Goal: Information Seeking & Learning: Understand process/instructions

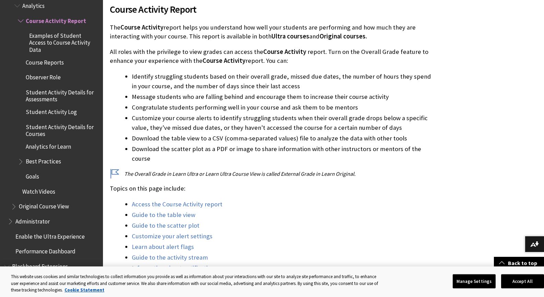
scroll to position [206, 0]
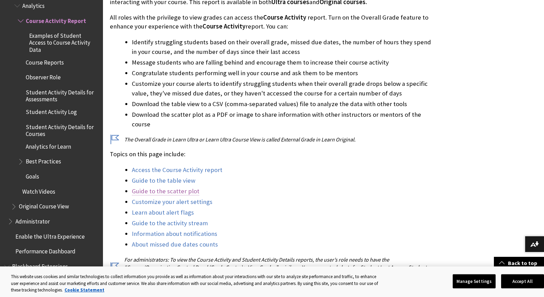
click at [178, 187] on link "Guide to the scatter plot" at bounding box center [166, 191] width 68 height 8
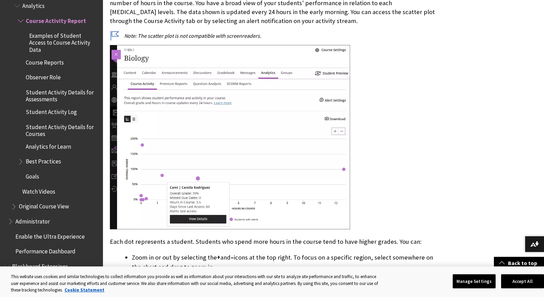
scroll to position [2039, 0]
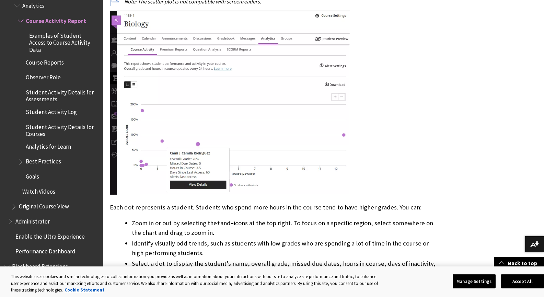
drag, startPoint x: 215, startPoint y: 202, endPoint x: 158, endPoint y: 195, distance: 57.8
click at [158, 218] on li "Zoom in or out by selecting the + and – icons at the top right. To focus on a s…" at bounding box center [284, 227] width 304 height 19
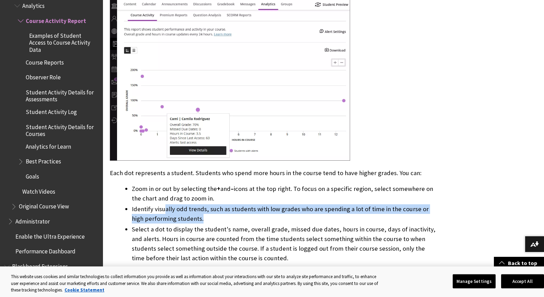
drag, startPoint x: 199, startPoint y: 190, endPoint x: 167, endPoint y: 187, distance: 31.4
click at [160, 204] on li "Identify visually odd trends, such as students with low grades who are spending…" at bounding box center [284, 213] width 304 height 19
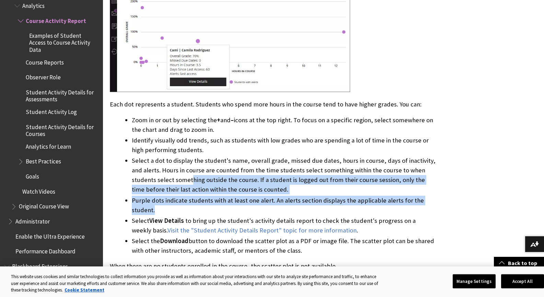
drag, startPoint x: 207, startPoint y: 179, endPoint x: 160, endPoint y: 145, distance: 57.9
click at [162, 146] on ul "Zoom in or out by selecting the + and – icons at the top right. To focus on a s…" at bounding box center [273, 185] width 326 height 140
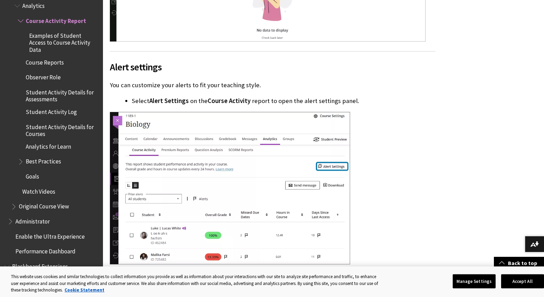
scroll to position [2588, 0]
